Goal: Task Accomplishment & Management: Manage account settings

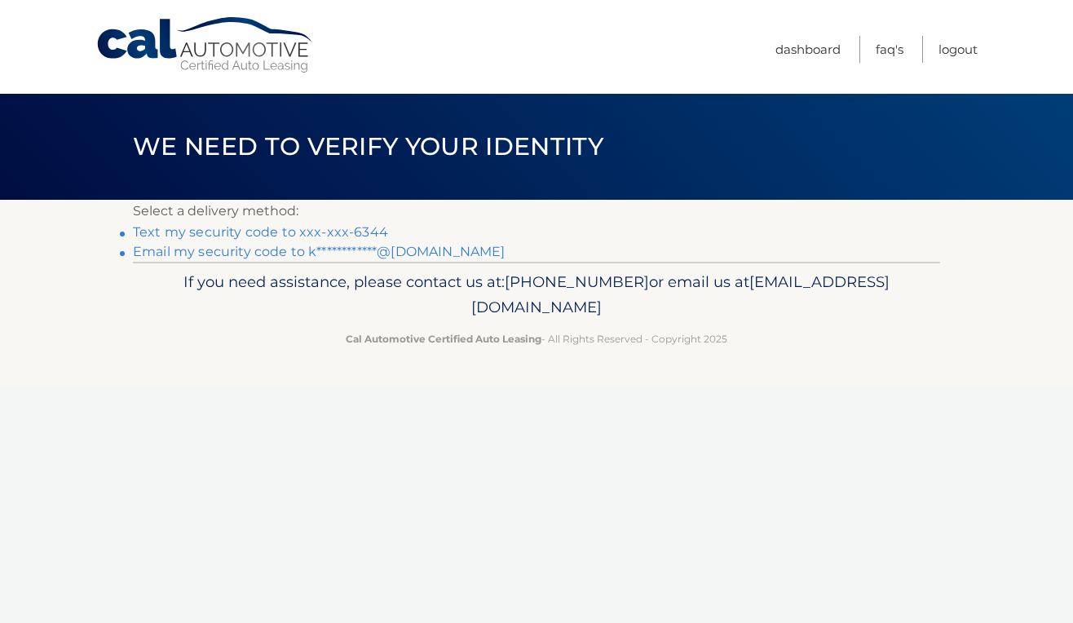
click at [328, 231] on link "Text my security code to xxx-xxx-6344" at bounding box center [260, 231] width 255 height 15
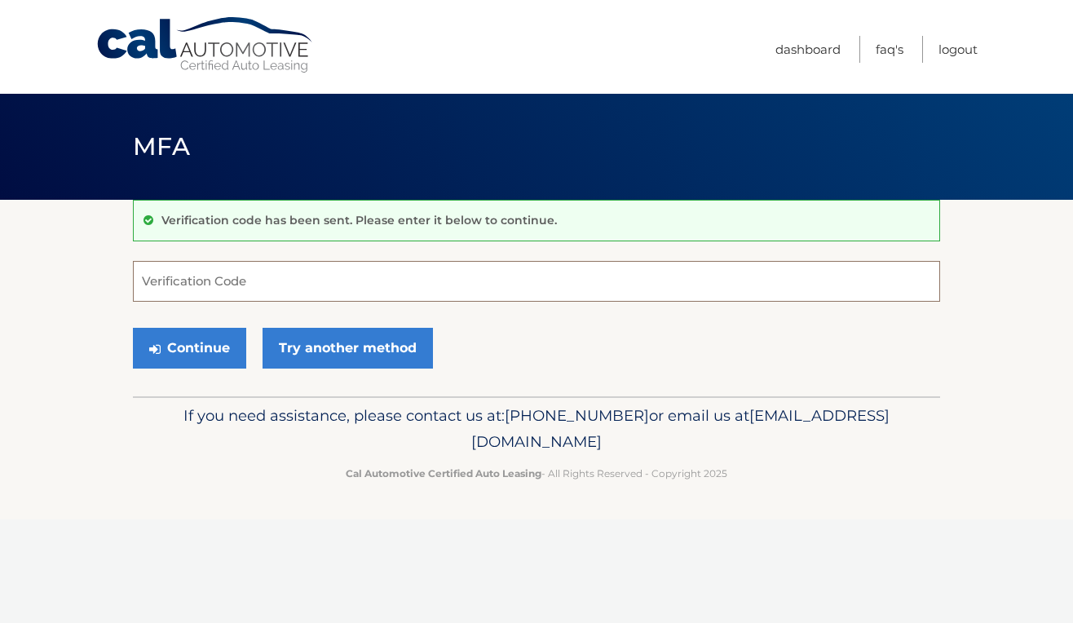
click at [457, 282] on input "Verification Code" at bounding box center [536, 281] width 807 height 41
type input "619229"
click at [224, 347] on button "Continue" at bounding box center [189, 348] width 113 height 41
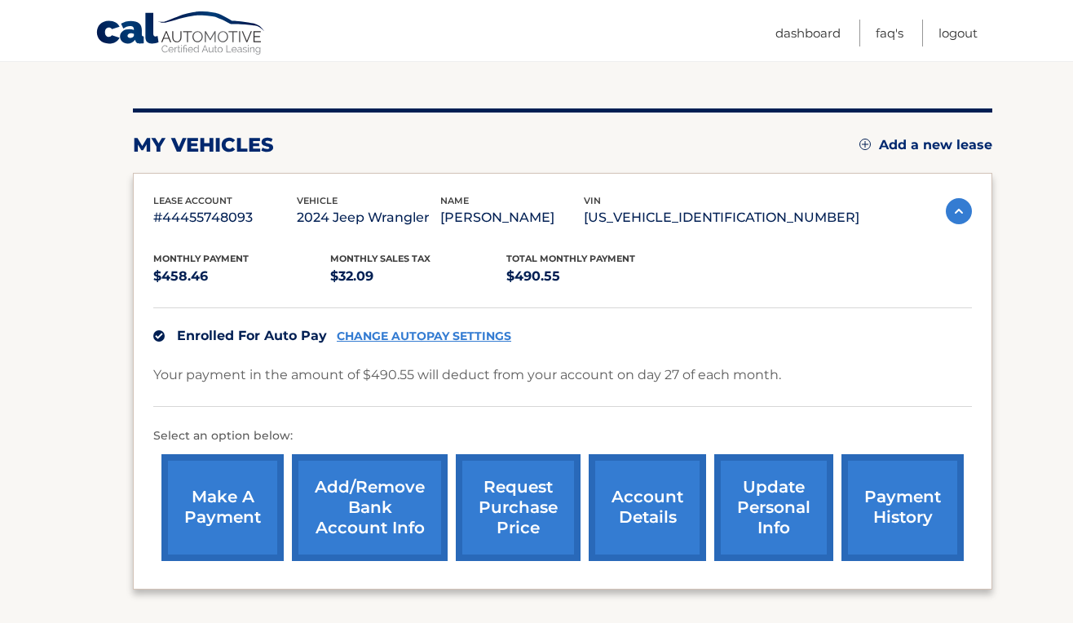
scroll to position [167, 0]
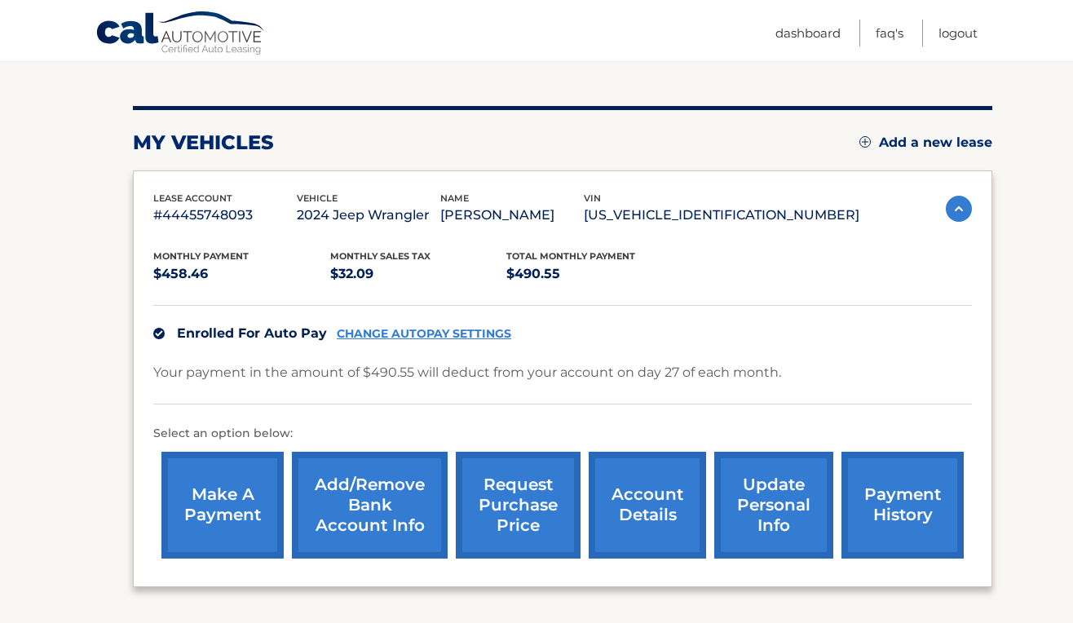
click at [801, 501] on link "update personal info" at bounding box center [773, 505] width 119 height 107
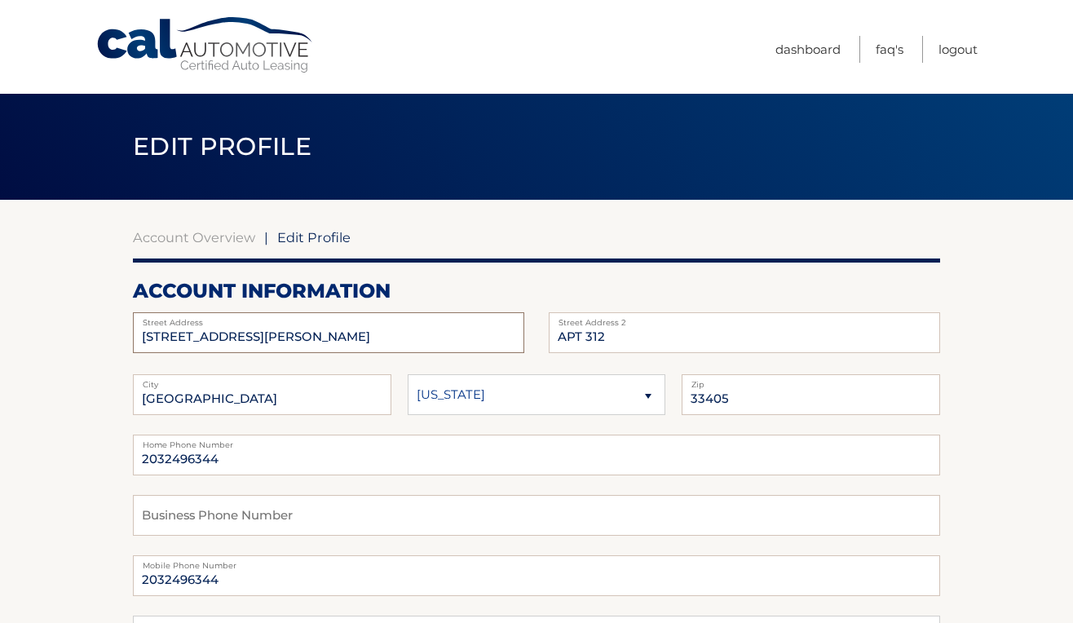
drag, startPoint x: 201, startPoint y: 331, endPoint x: 65, endPoint y: 321, distance: 135.7
type input "251 Bradley Pl"
click at [619, 337] on input "APT 312" at bounding box center [744, 332] width 391 height 41
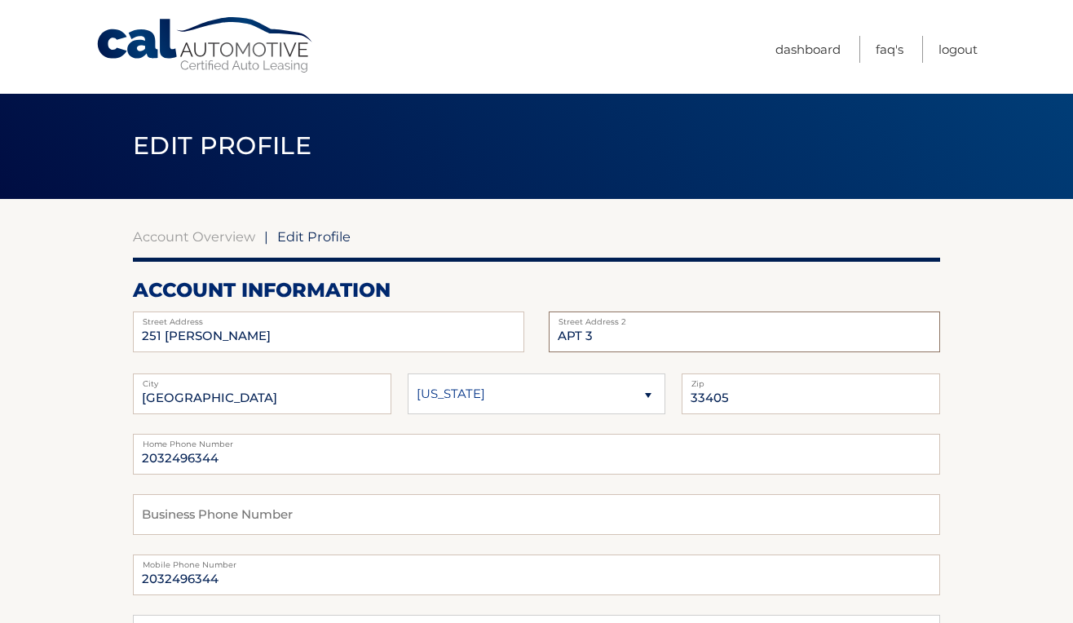
type input "APT 3"
click at [178, 401] on input "WEST PALM BEACH" at bounding box center [262, 393] width 258 height 41
click at [182, 400] on input "WEST PALM BEACH" at bounding box center [262, 393] width 258 height 41
type input "PALM BEACH"
click at [772, 400] on input "33405" at bounding box center [811, 393] width 258 height 41
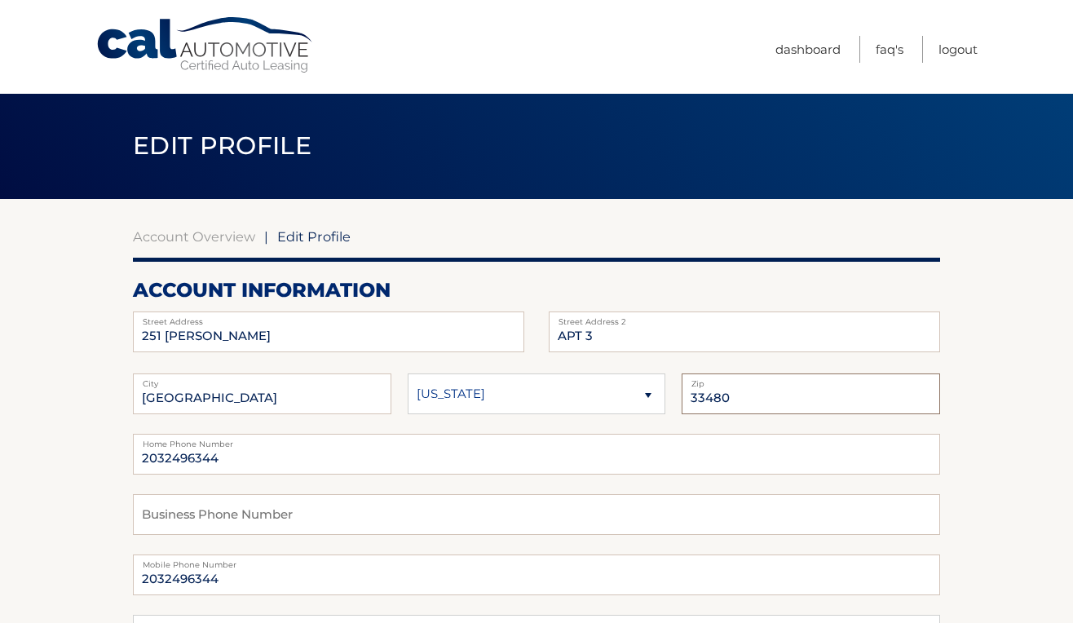
type input "33480"
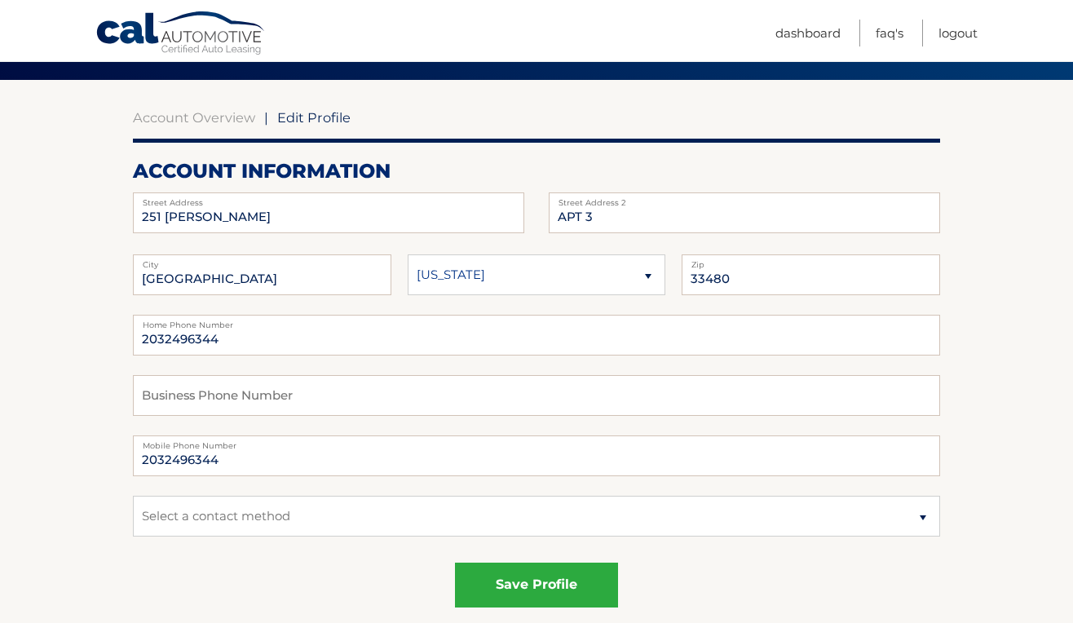
scroll to position [134, 0]
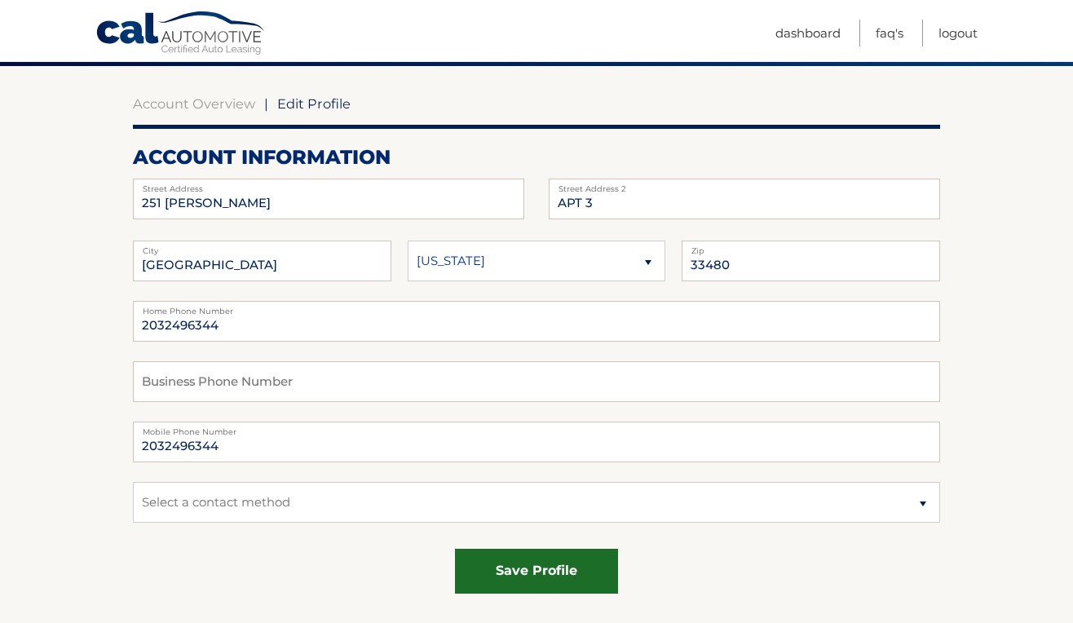
click at [511, 568] on button "save profile" at bounding box center [536, 571] width 163 height 45
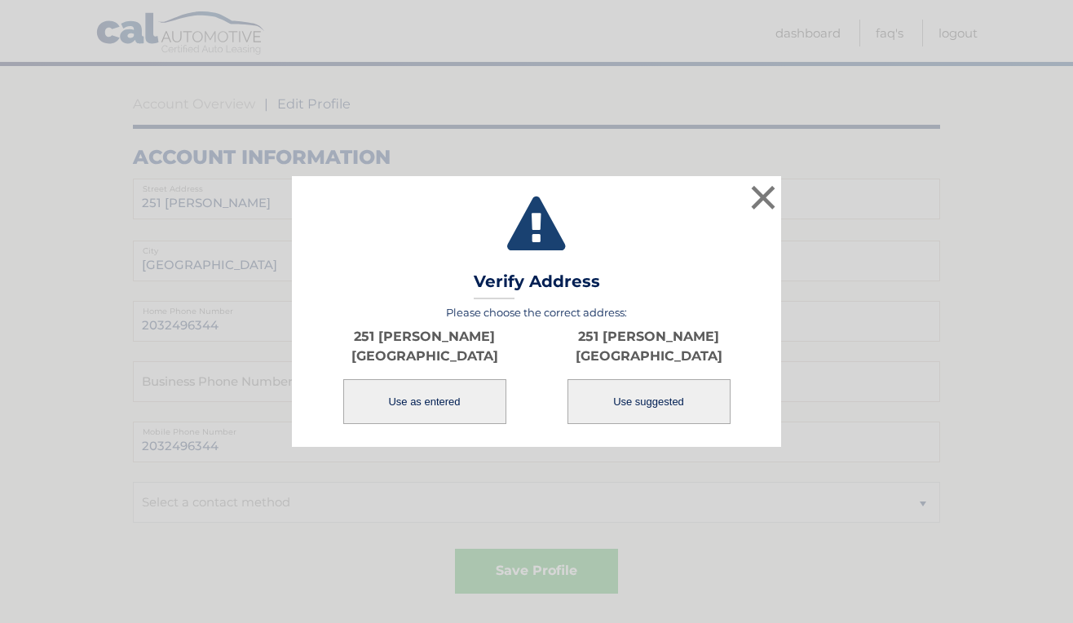
click at [668, 403] on button "Use suggested" at bounding box center [649, 401] width 163 height 45
type input "251 [PERSON_NAME]"
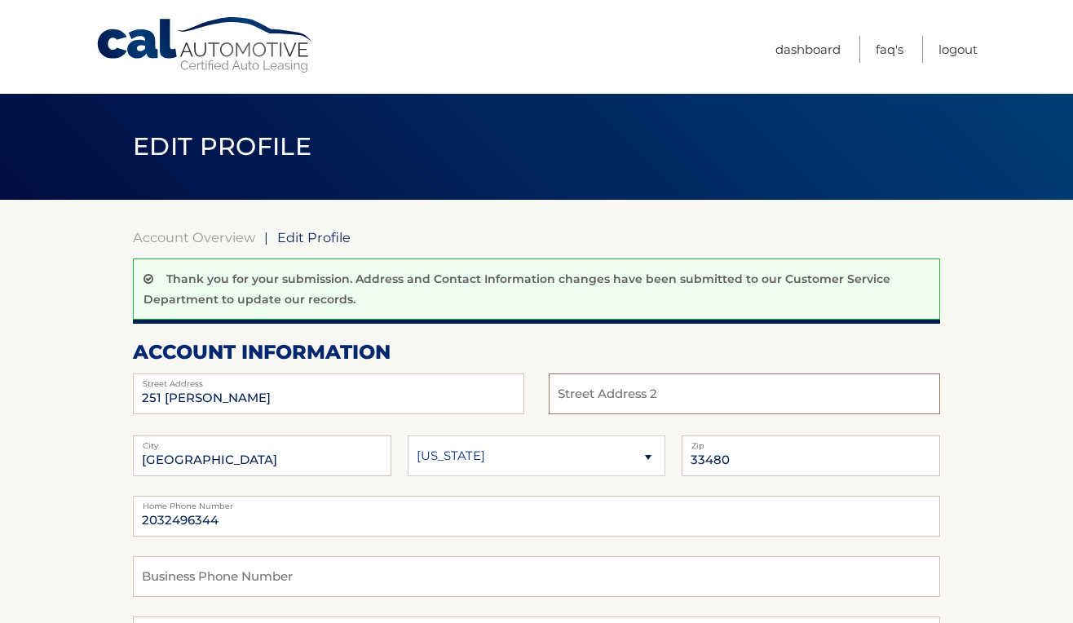
click at [650, 395] on input "text" at bounding box center [744, 393] width 391 height 41
type input "APT 3"
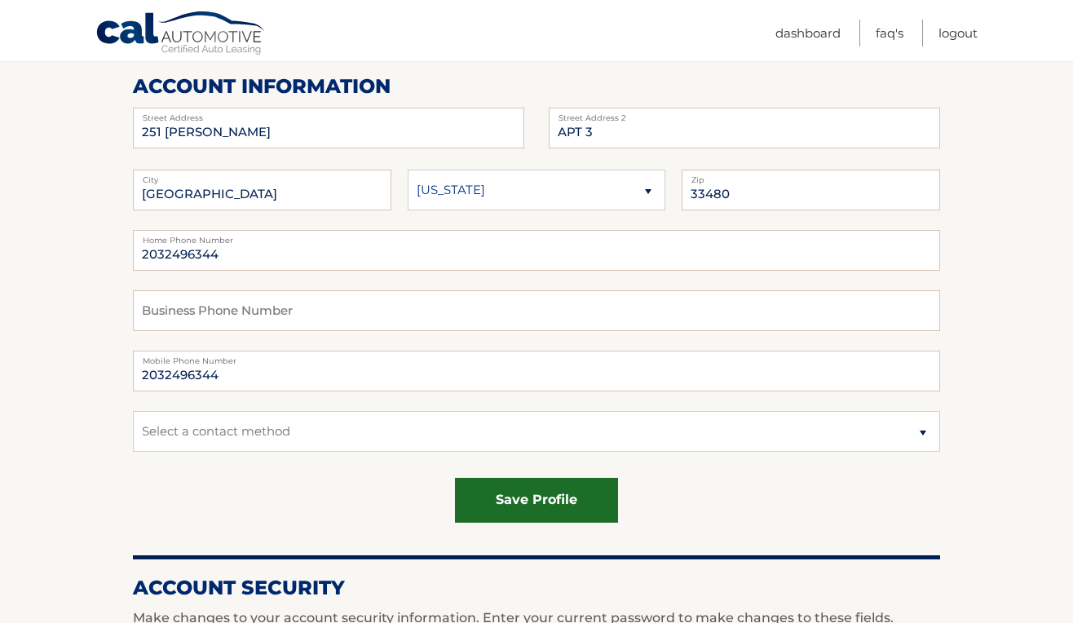
scroll to position [272, 0]
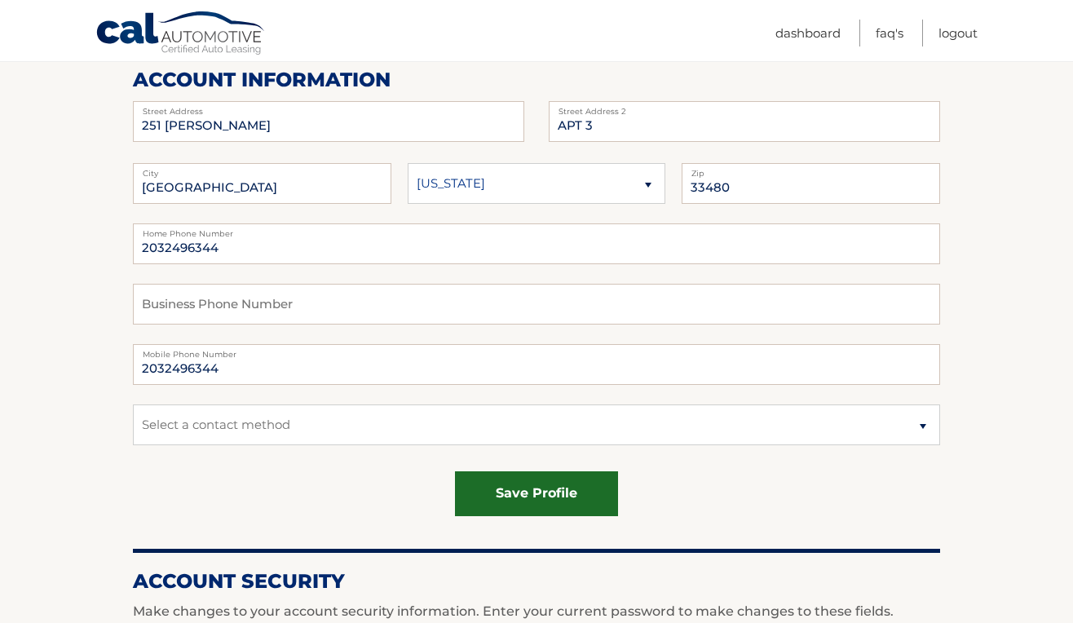
click at [537, 484] on button "save profile" at bounding box center [536, 493] width 163 height 45
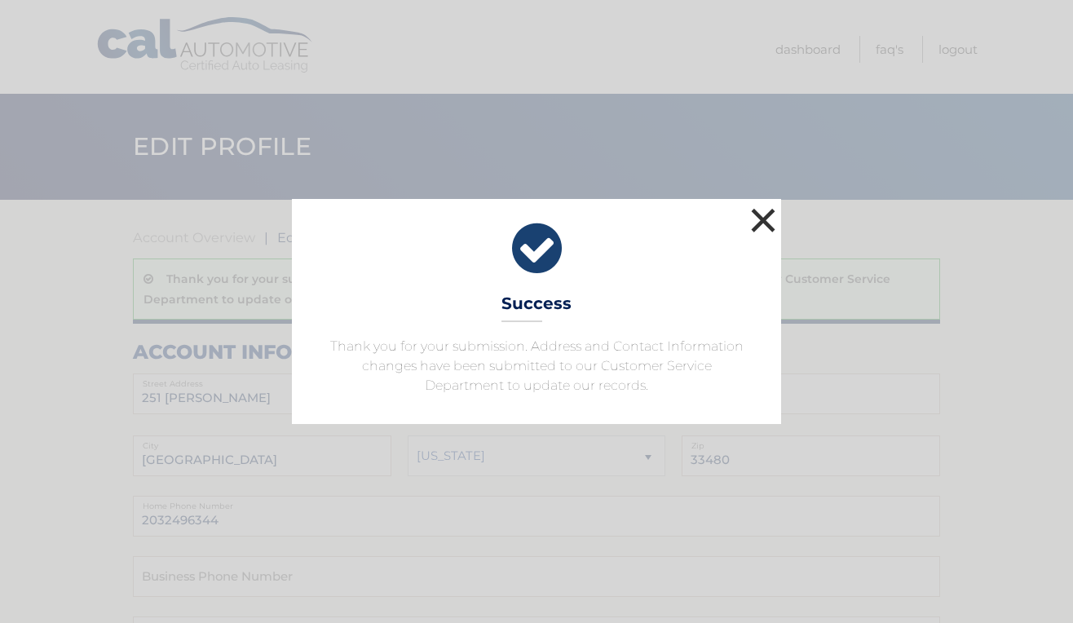
click at [763, 227] on button "×" at bounding box center [763, 220] width 33 height 33
